Goal: Task Accomplishment & Management: Manage account settings

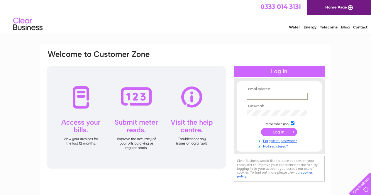
click at [252, 97] on input "text" at bounding box center [277, 96] width 61 height 7
type input "teamscotstream@aol.com"
click at [280, 131] on input "submit" at bounding box center [279, 131] width 36 height 8
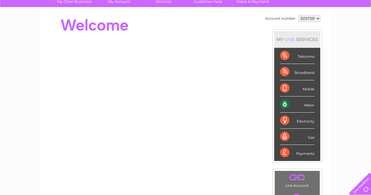
scroll to position [29, 0]
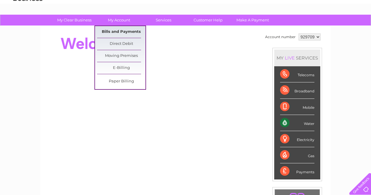
click at [124, 31] on link "Bills and Payments" at bounding box center [121, 32] width 48 height 12
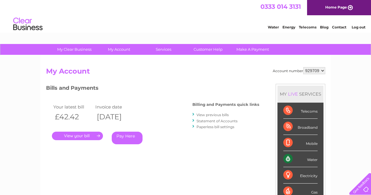
click at [98, 135] on link "." at bounding box center [77, 136] width 51 height 9
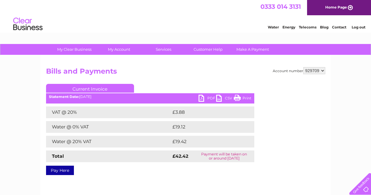
click at [209, 98] on link "PDF" at bounding box center [208, 99] width 18 height 9
